Goal: Navigation & Orientation: Find specific page/section

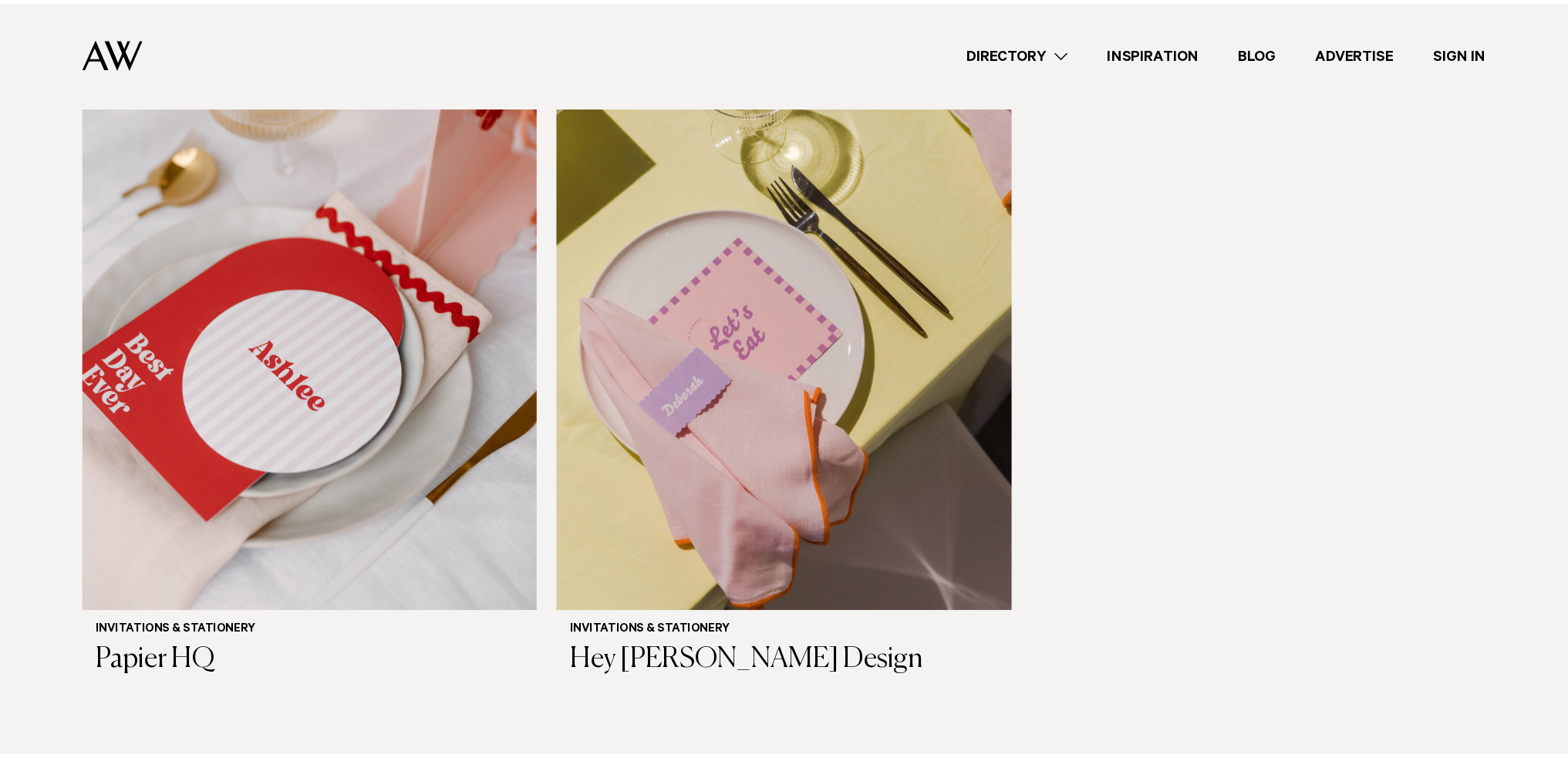
scroll to position [1239, 0]
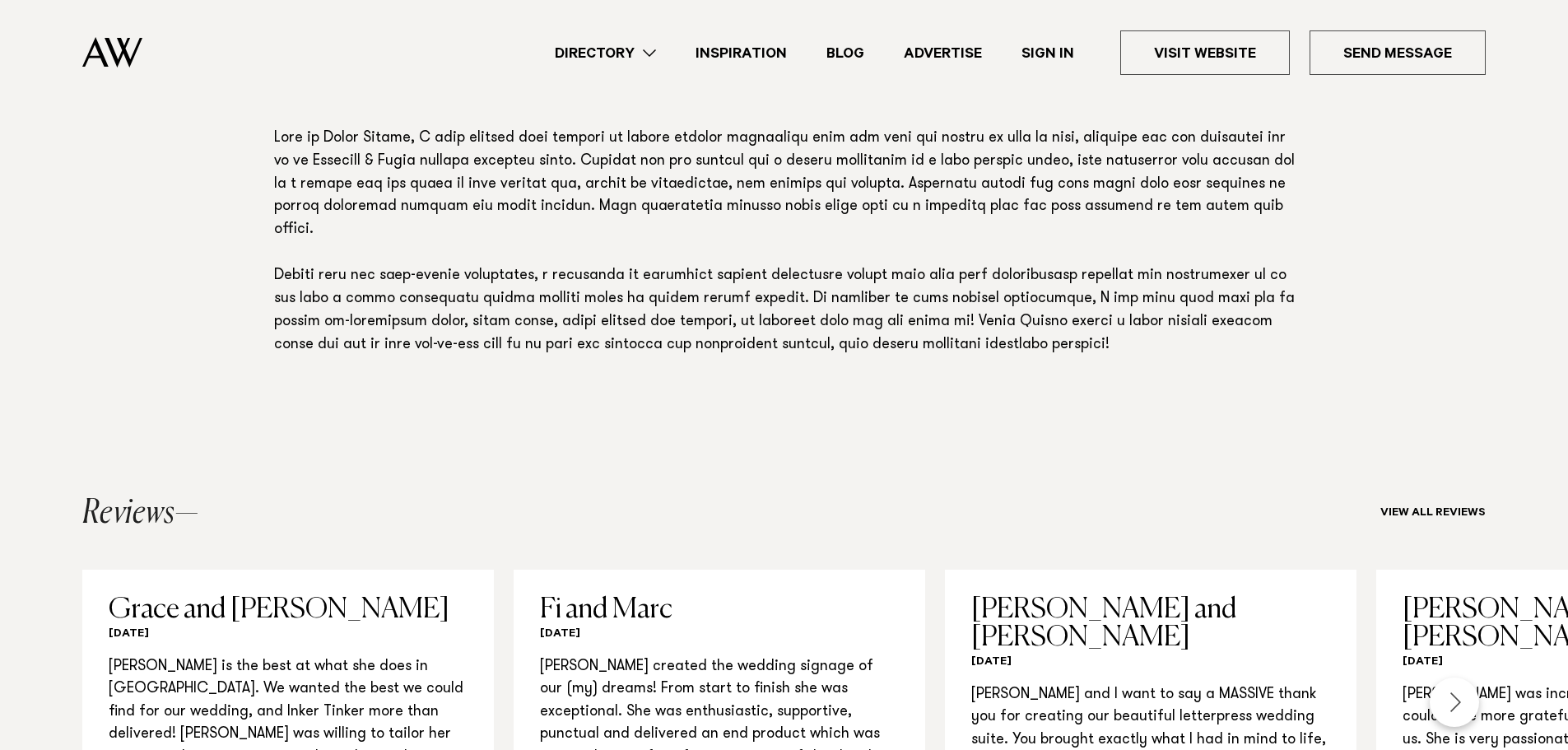
scroll to position [330, 0]
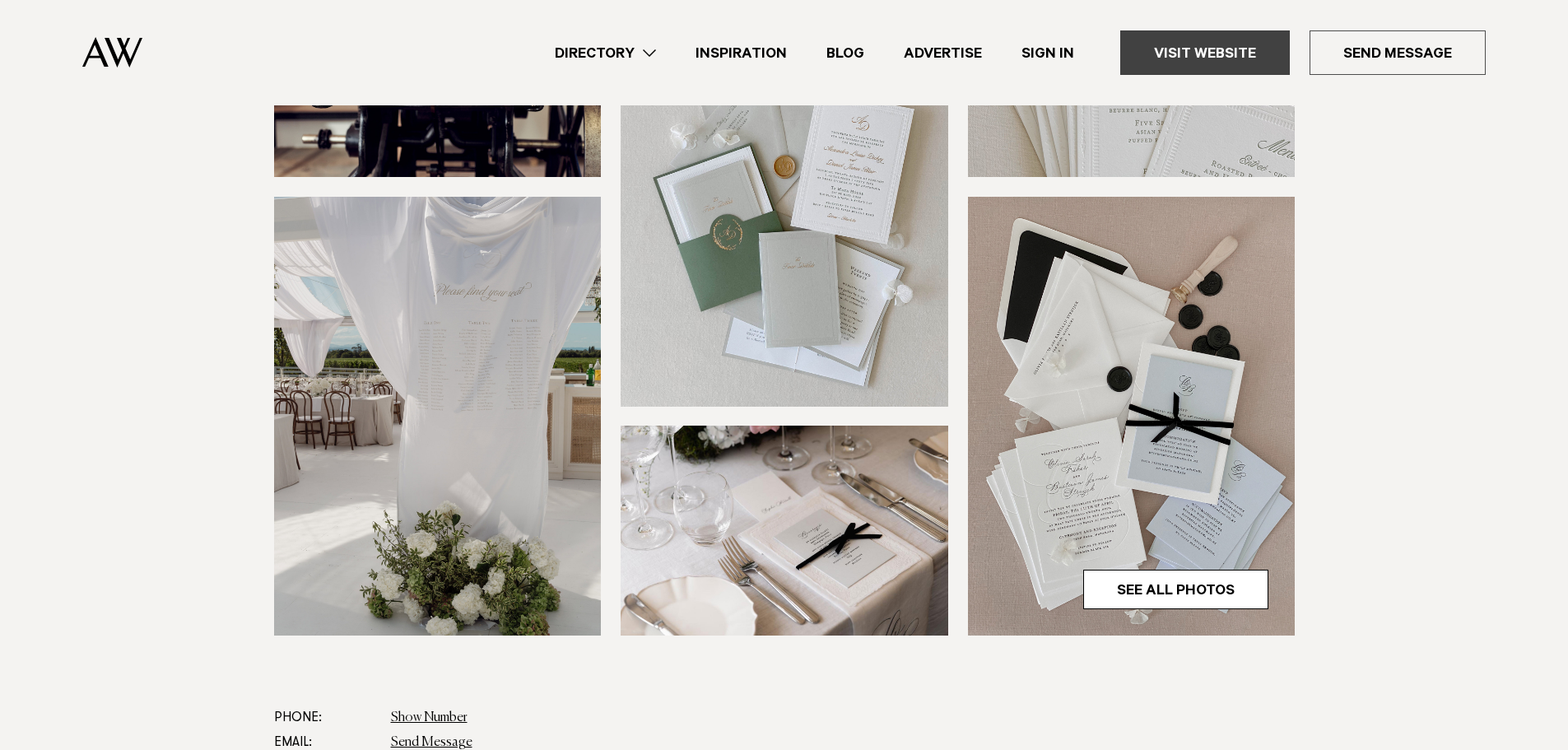
click at [1220, 50] on link "Visit Website" at bounding box center [1205, 52] width 170 height 45
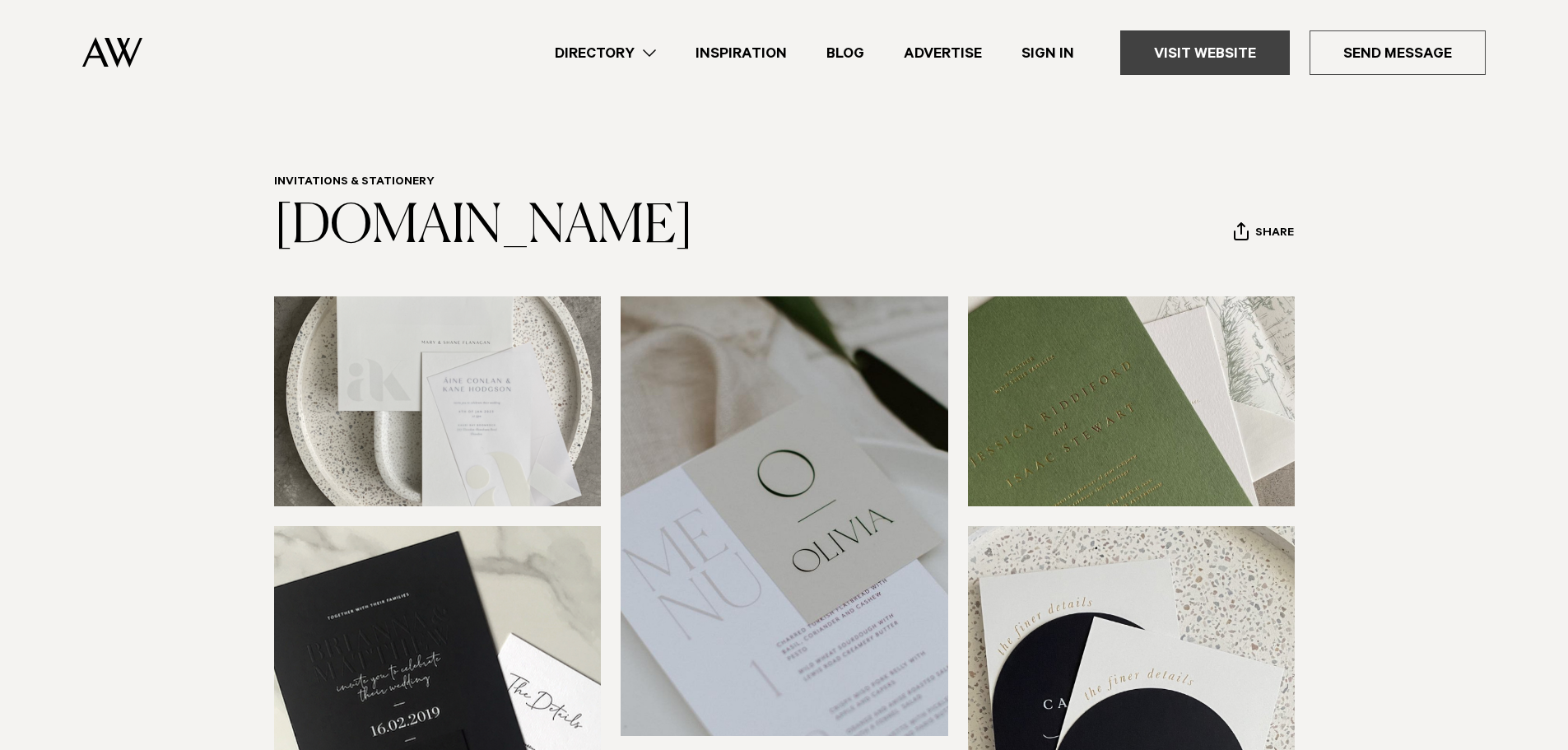
click at [1259, 45] on link "Visit Website" at bounding box center [1205, 52] width 170 height 45
